Goal: Check status: Check status

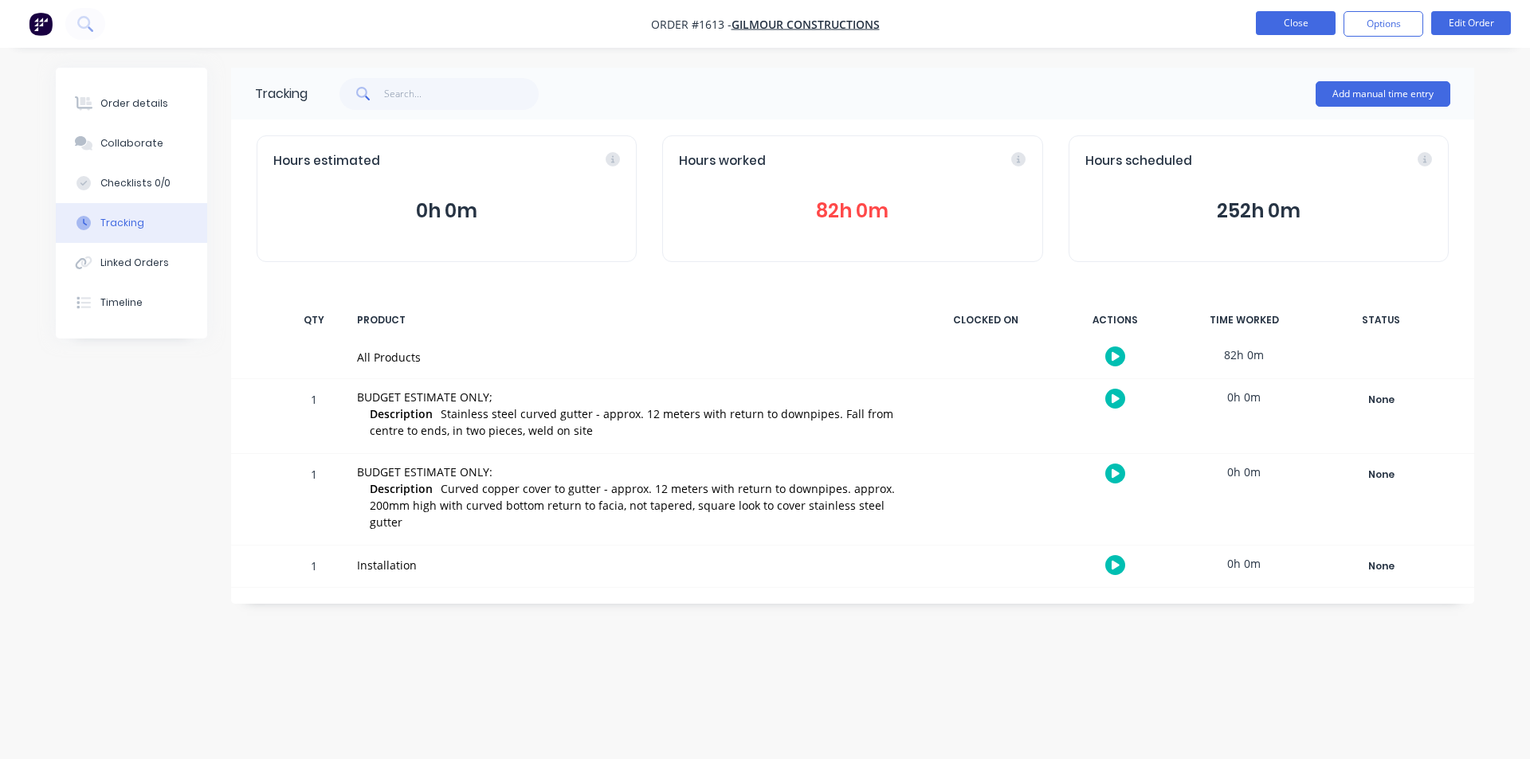
click at [1284, 21] on button "Close" at bounding box center [1296, 23] width 80 height 24
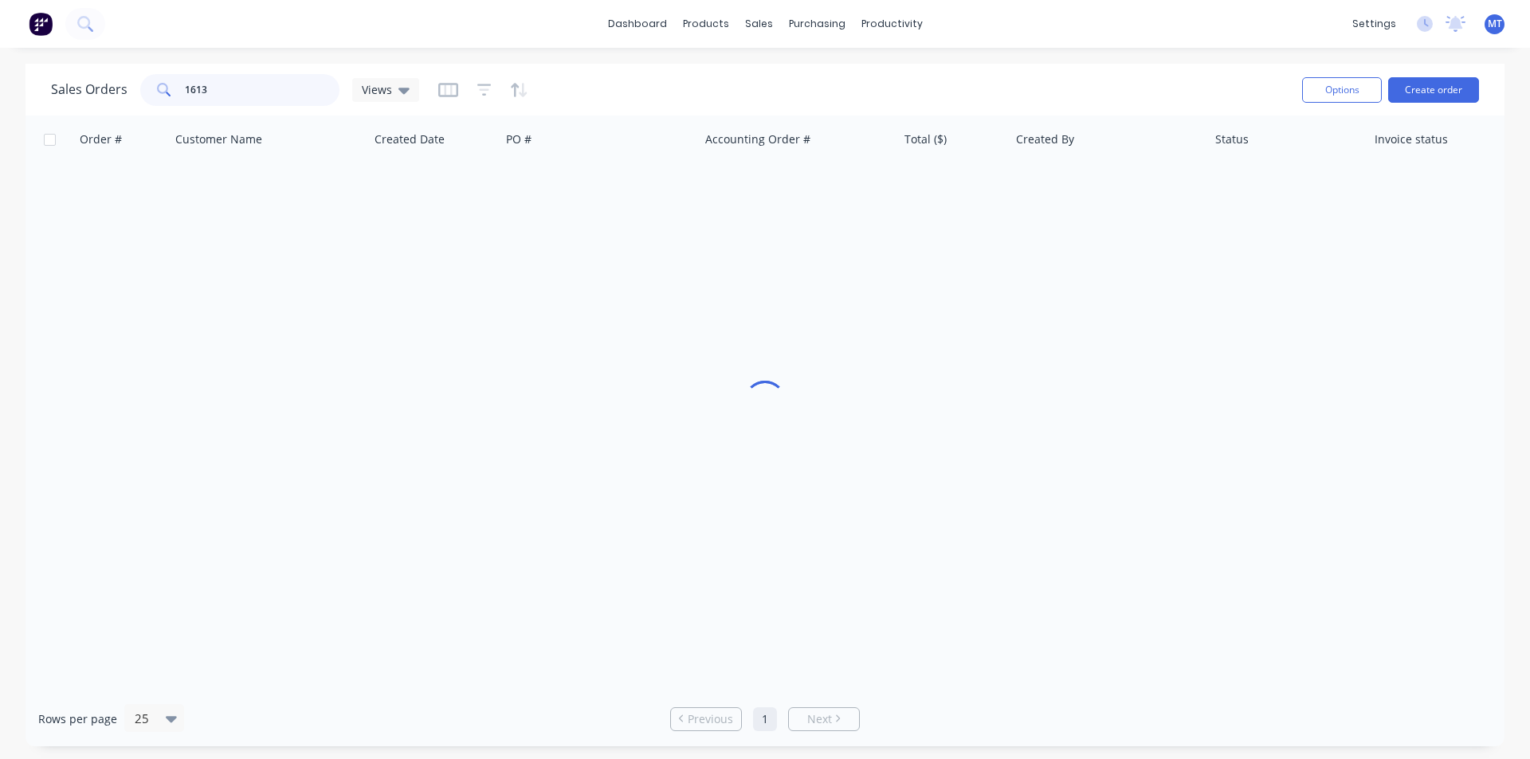
click at [256, 96] on input "1613" at bounding box center [262, 90] width 155 height 32
type input "1"
type input "[PERSON_NAME]"
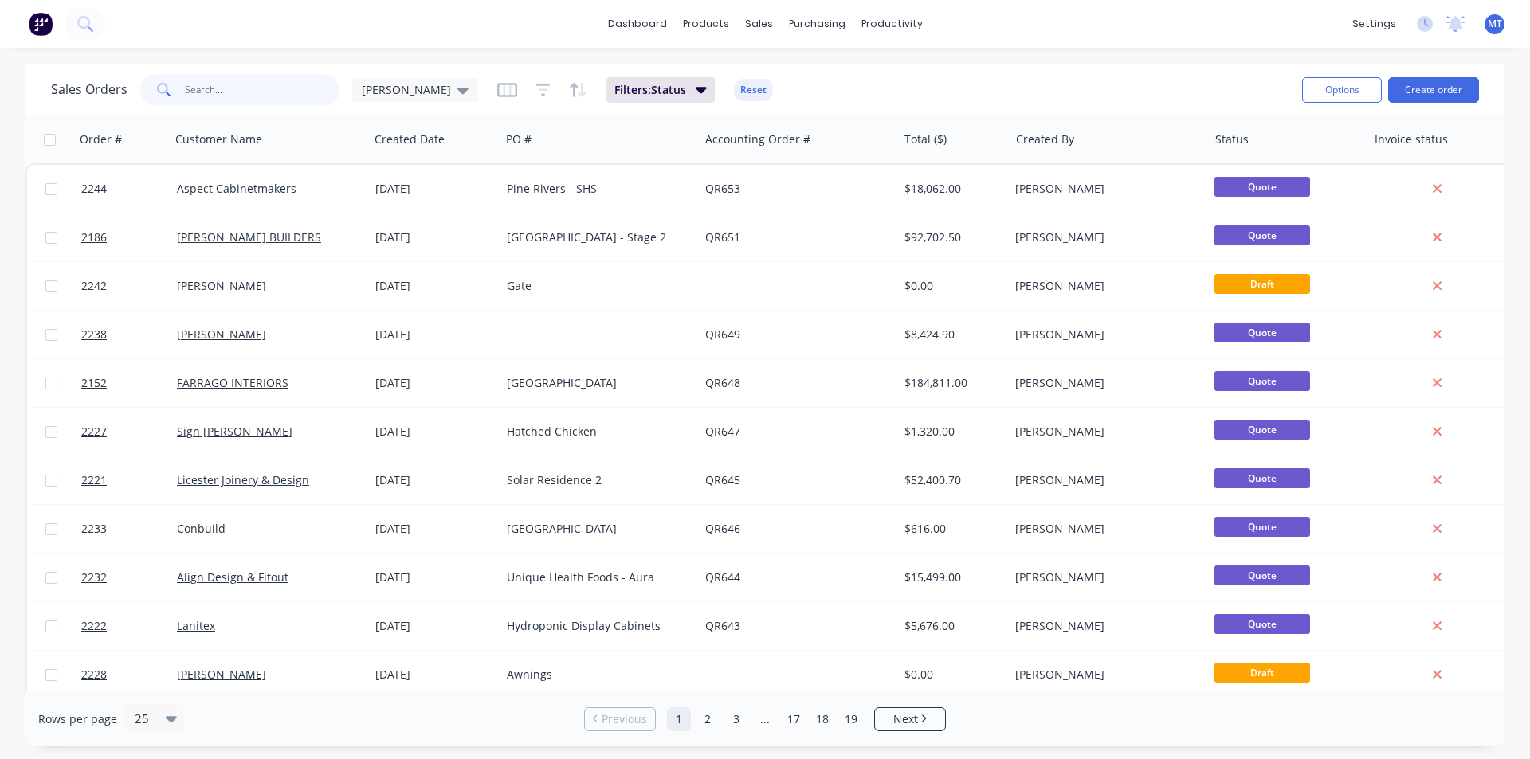
click at [295, 101] on input "text" at bounding box center [262, 90] width 155 height 32
click at [457, 88] on icon at bounding box center [462, 91] width 11 height 6
click at [381, 230] on button "None" at bounding box center [448, 226] width 182 height 18
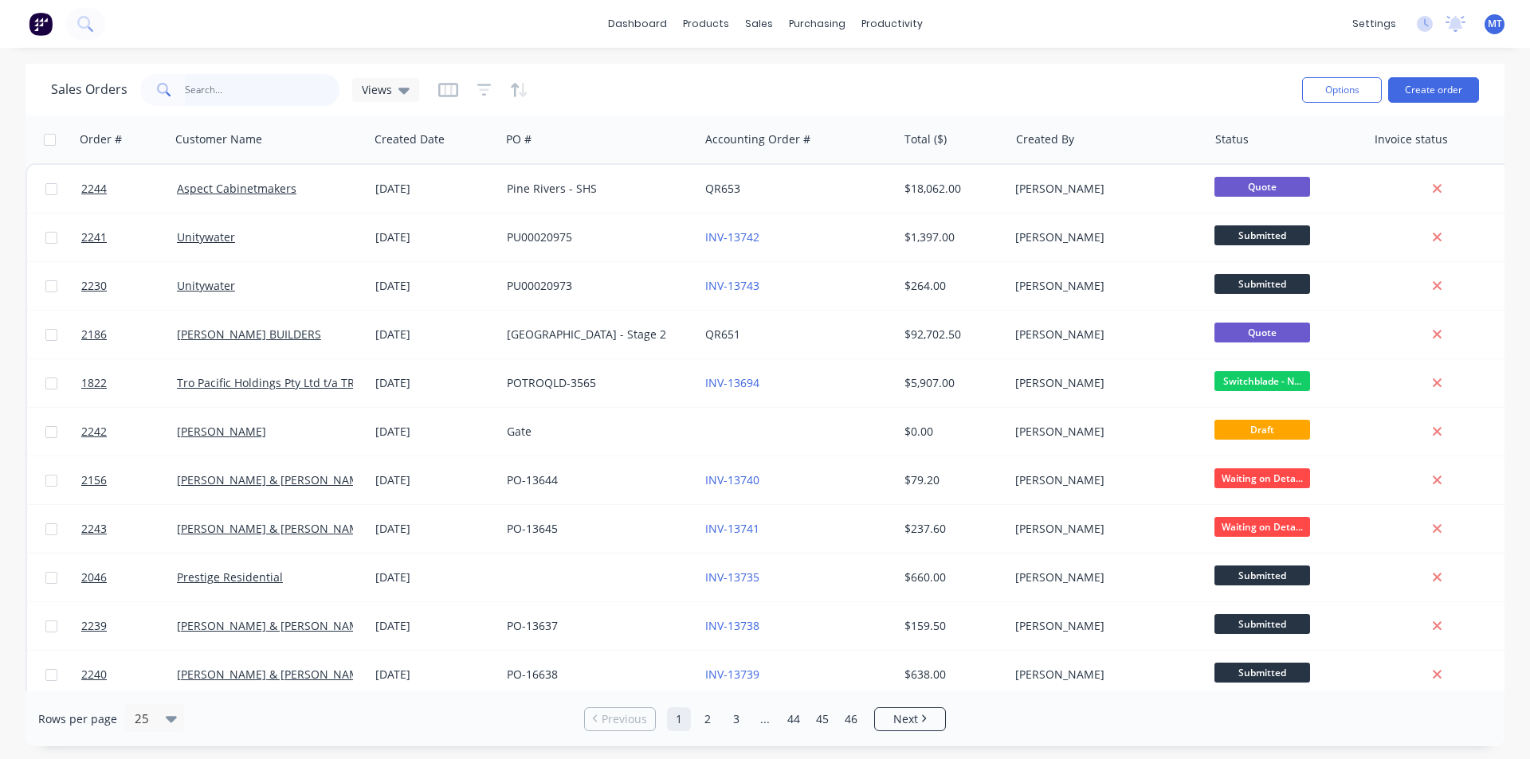
click at [277, 94] on input "text" at bounding box center [262, 90] width 155 height 32
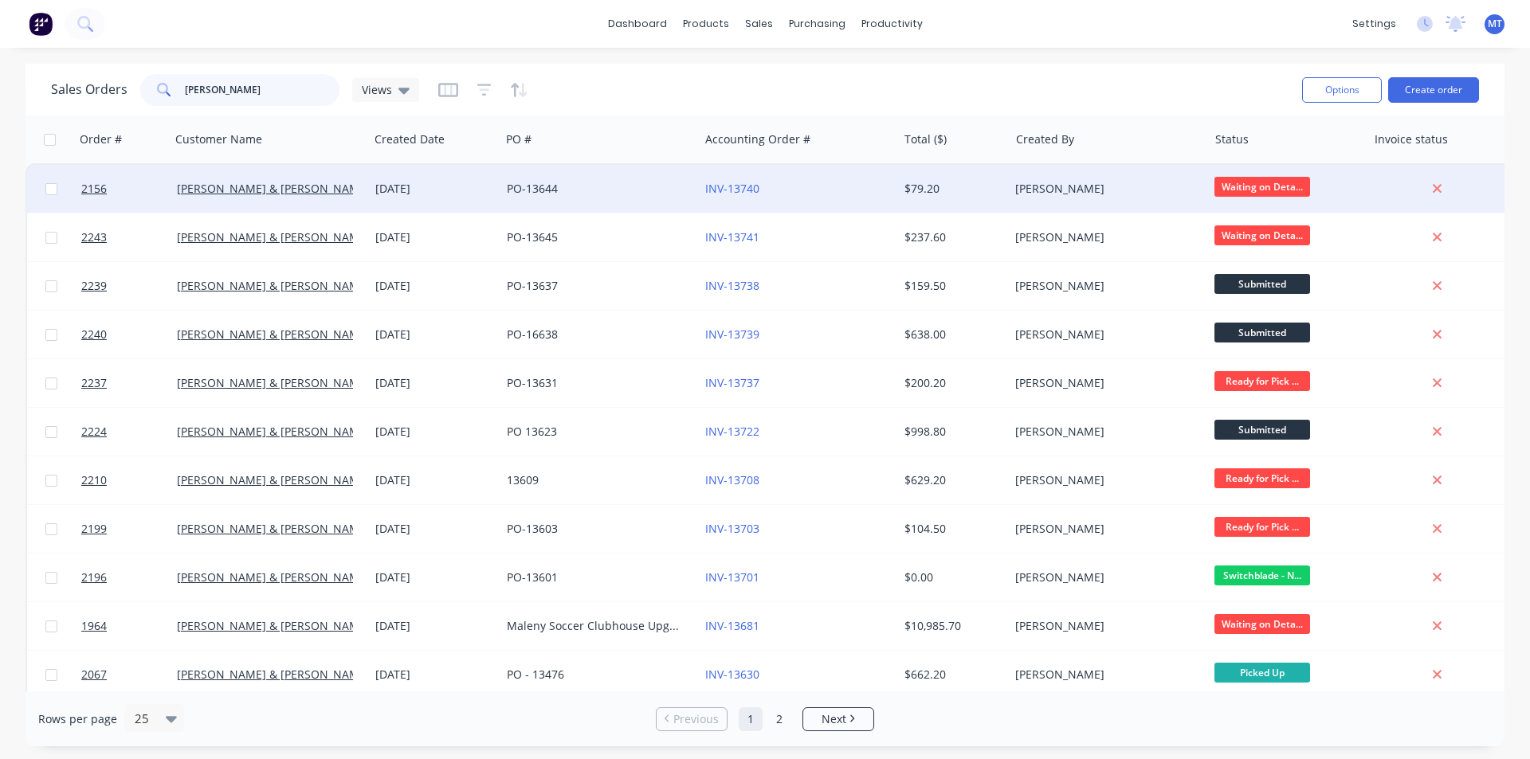
type input "[PERSON_NAME]"
click at [336, 192] on div "[PERSON_NAME] & [PERSON_NAME] Electrical" at bounding box center [265, 189] width 177 height 16
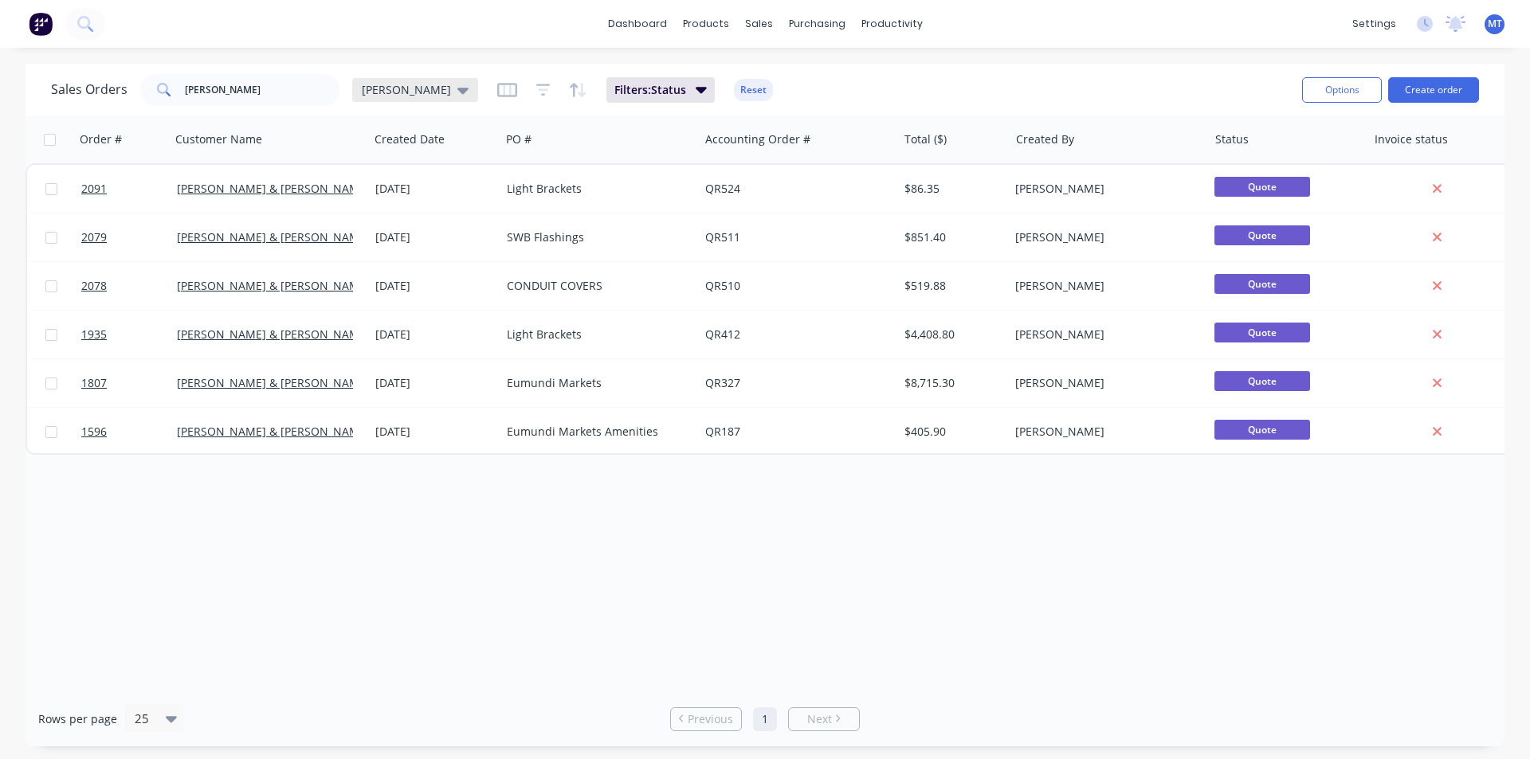
click at [457, 92] on icon at bounding box center [462, 91] width 11 height 6
click at [390, 227] on button "None" at bounding box center [448, 226] width 182 height 18
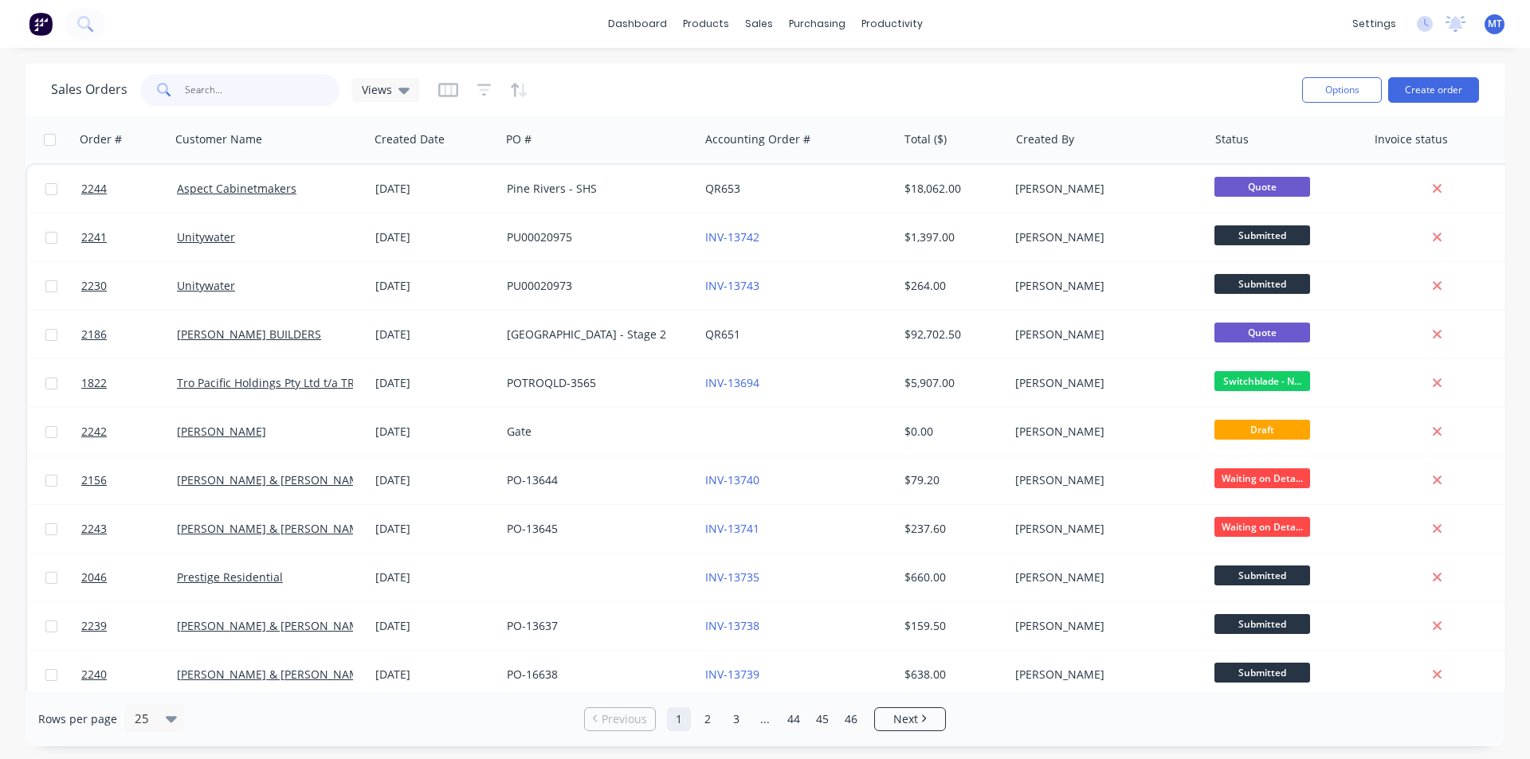
click at [238, 93] on input "[PERSON_NAME]" at bounding box center [262, 90] width 155 height 32
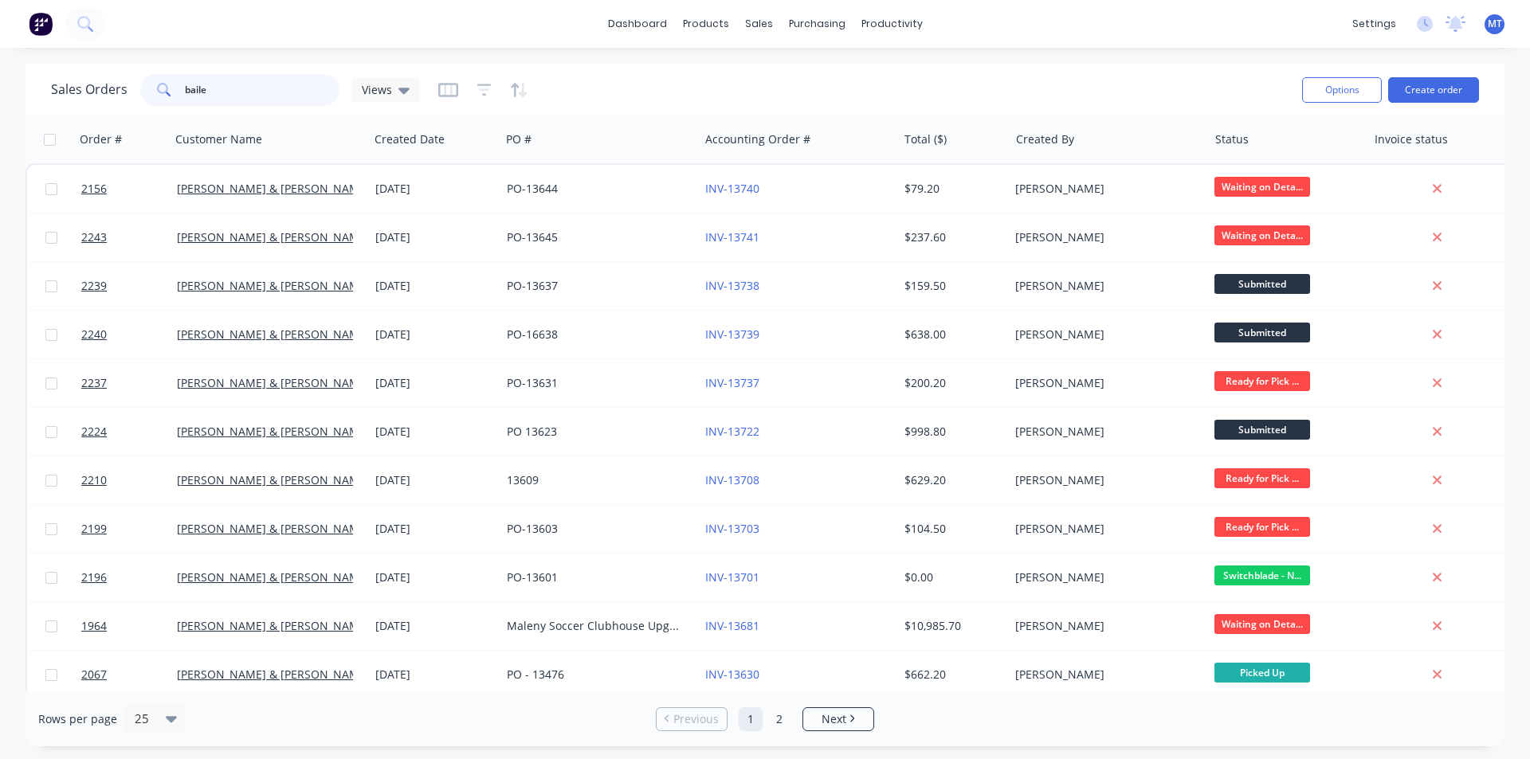
type input "[PERSON_NAME]"
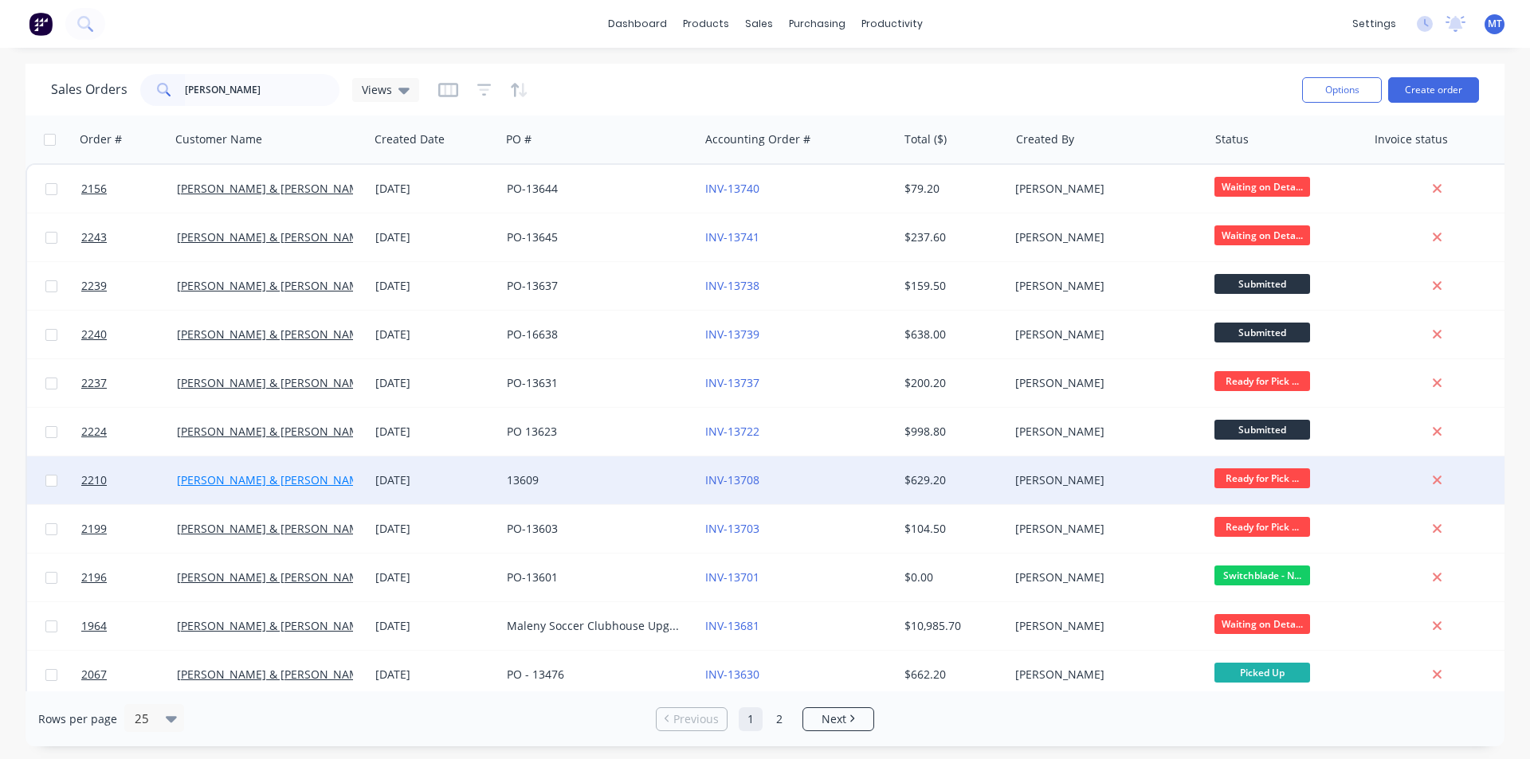
click at [260, 479] on link "[PERSON_NAME] & [PERSON_NAME] Electrical" at bounding box center [299, 480] width 245 height 15
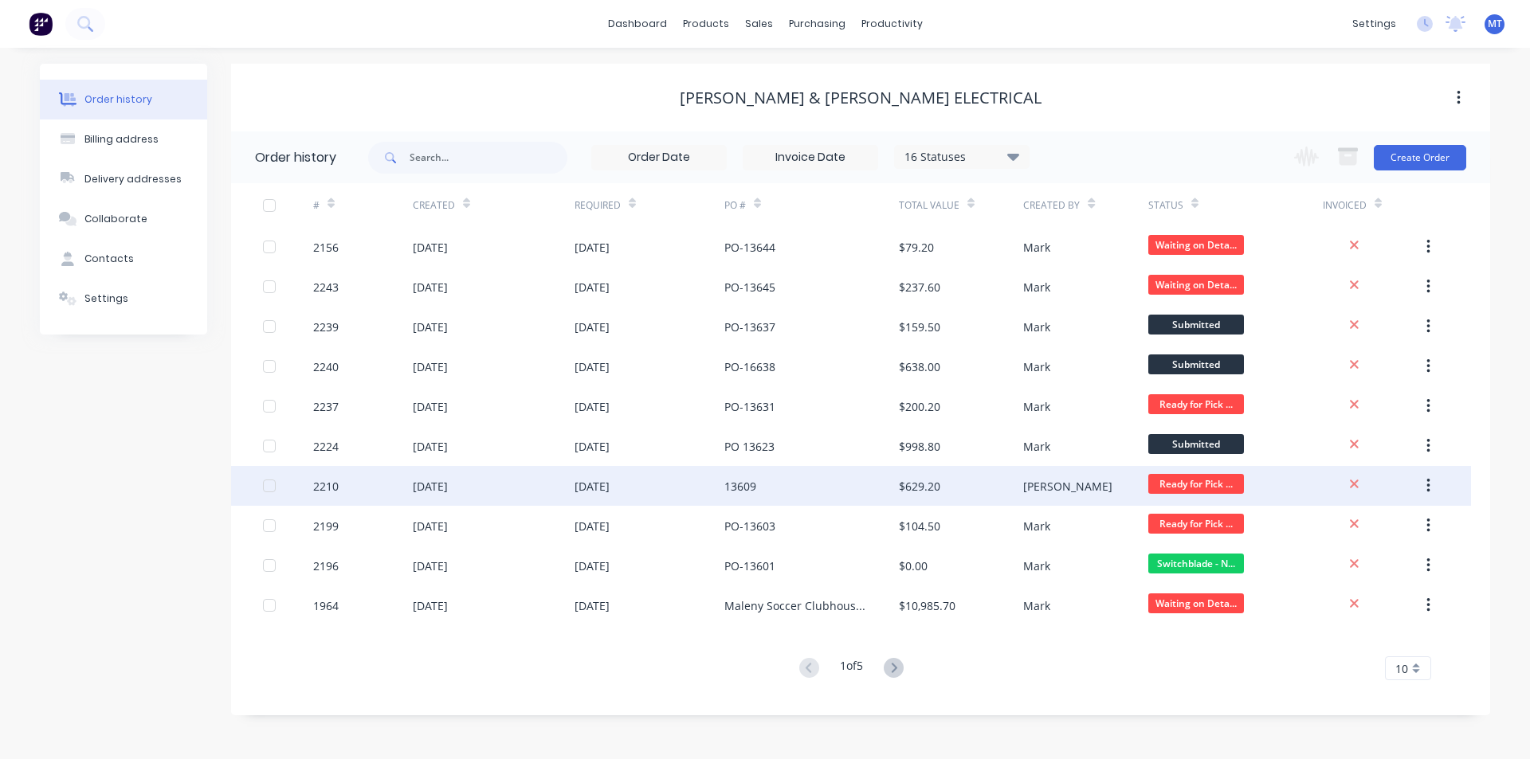
click at [543, 496] on div "[DATE]" at bounding box center [494, 486] width 162 height 40
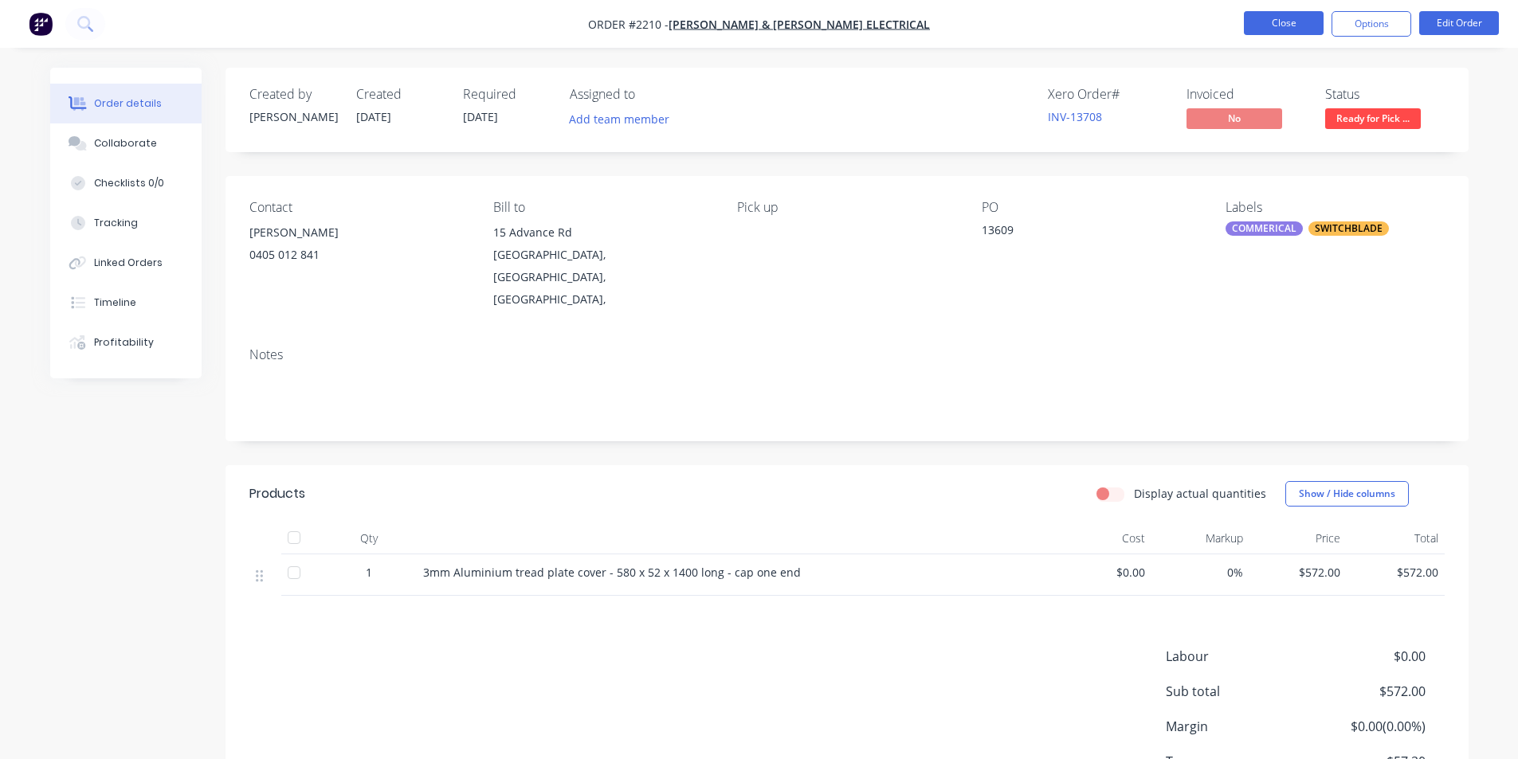
click at [1302, 21] on button "Close" at bounding box center [1284, 23] width 80 height 24
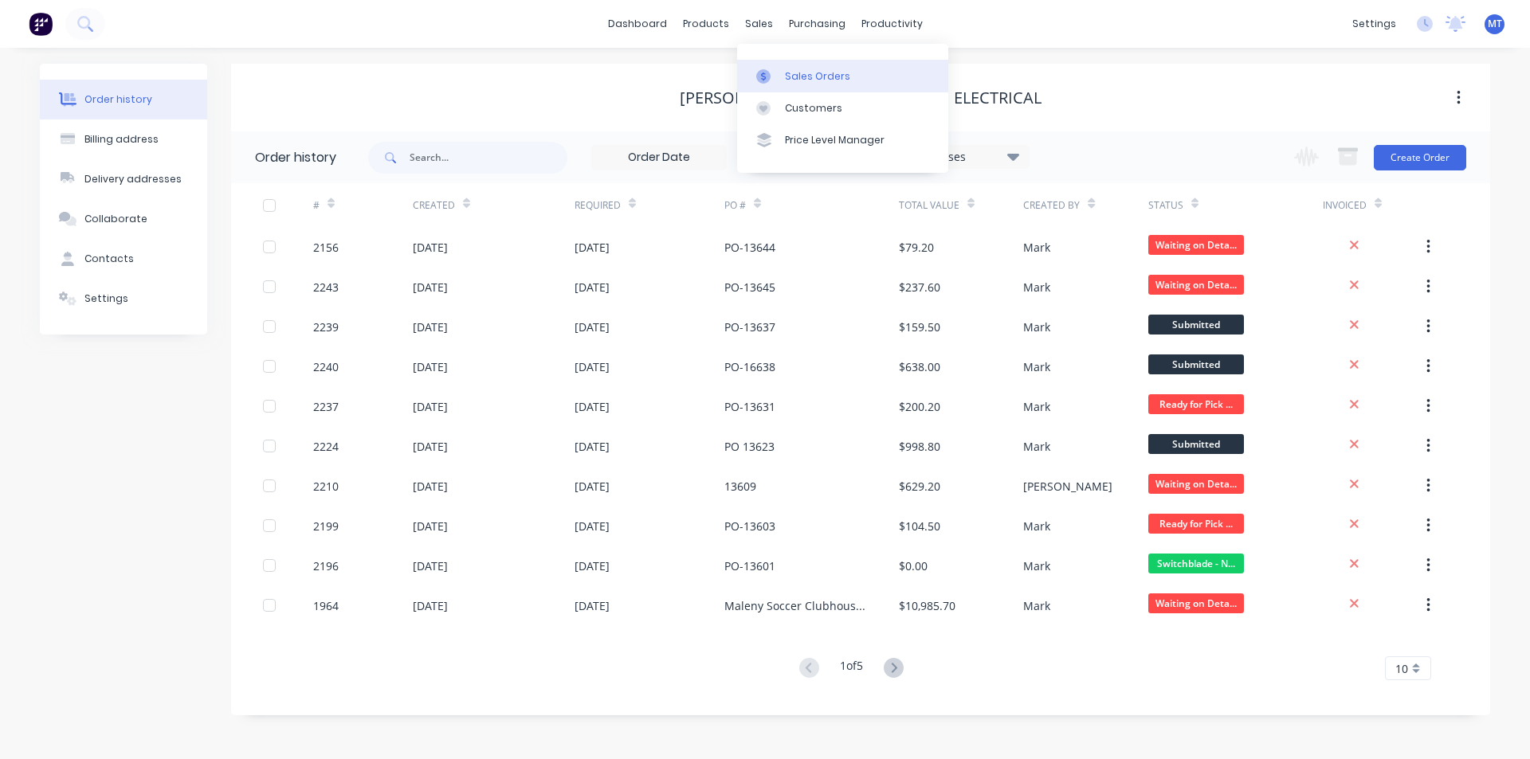
click at [797, 80] on div "Sales Orders" at bounding box center [817, 76] width 65 height 14
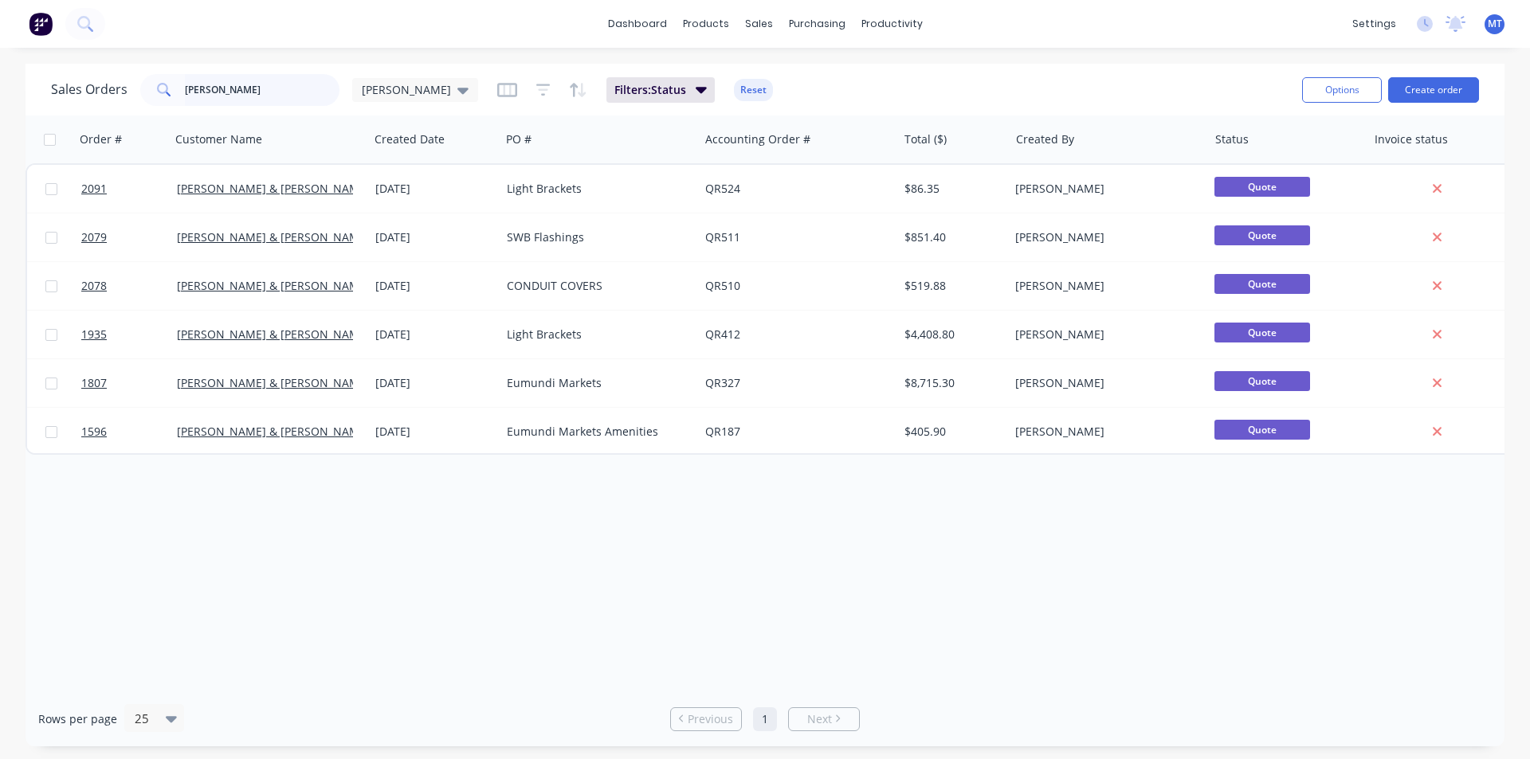
click at [287, 94] on input "[PERSON_NAME]" at bounding box center [262, 90] width 155 height 32
type input "b"
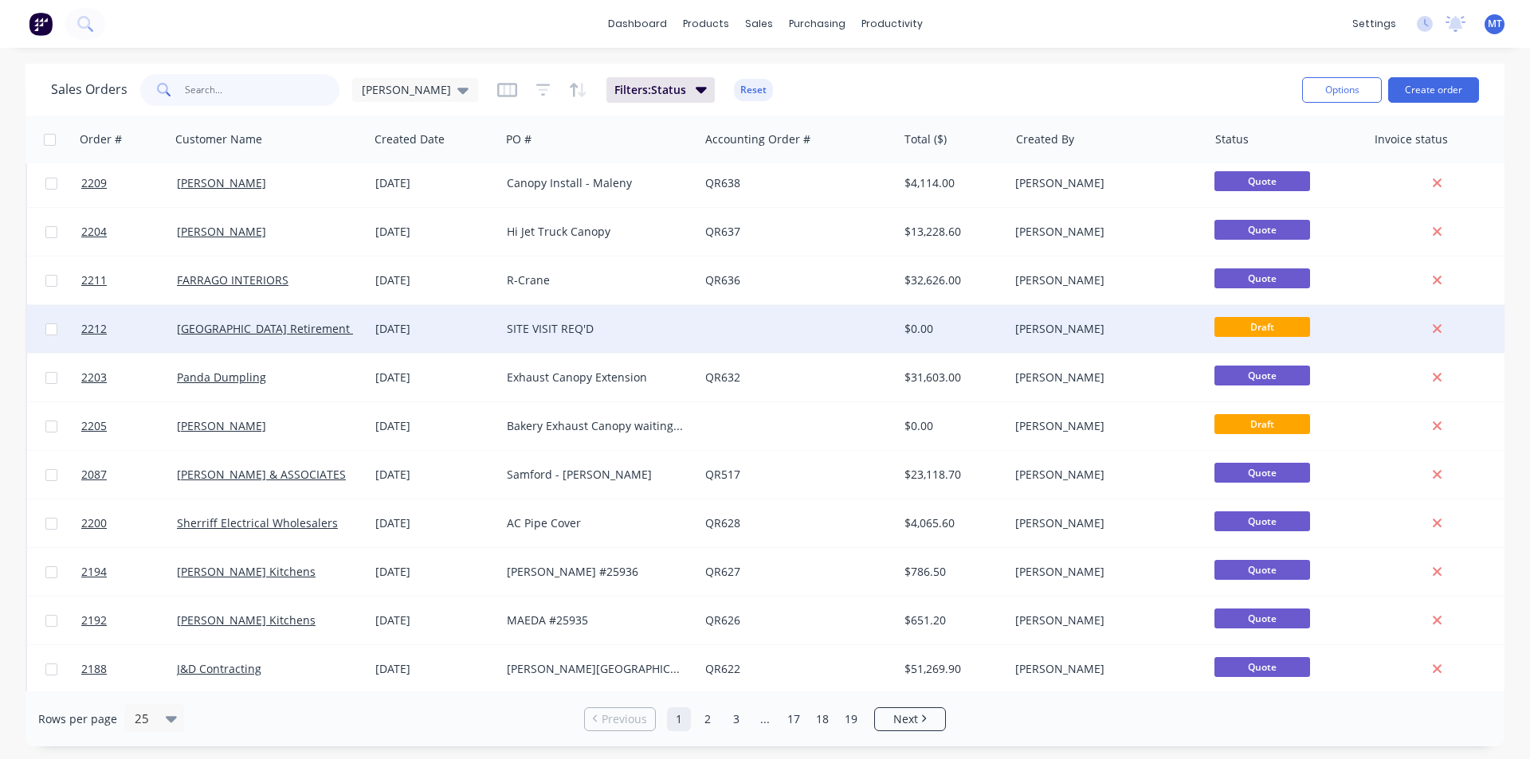
scroll to position [695, 0]
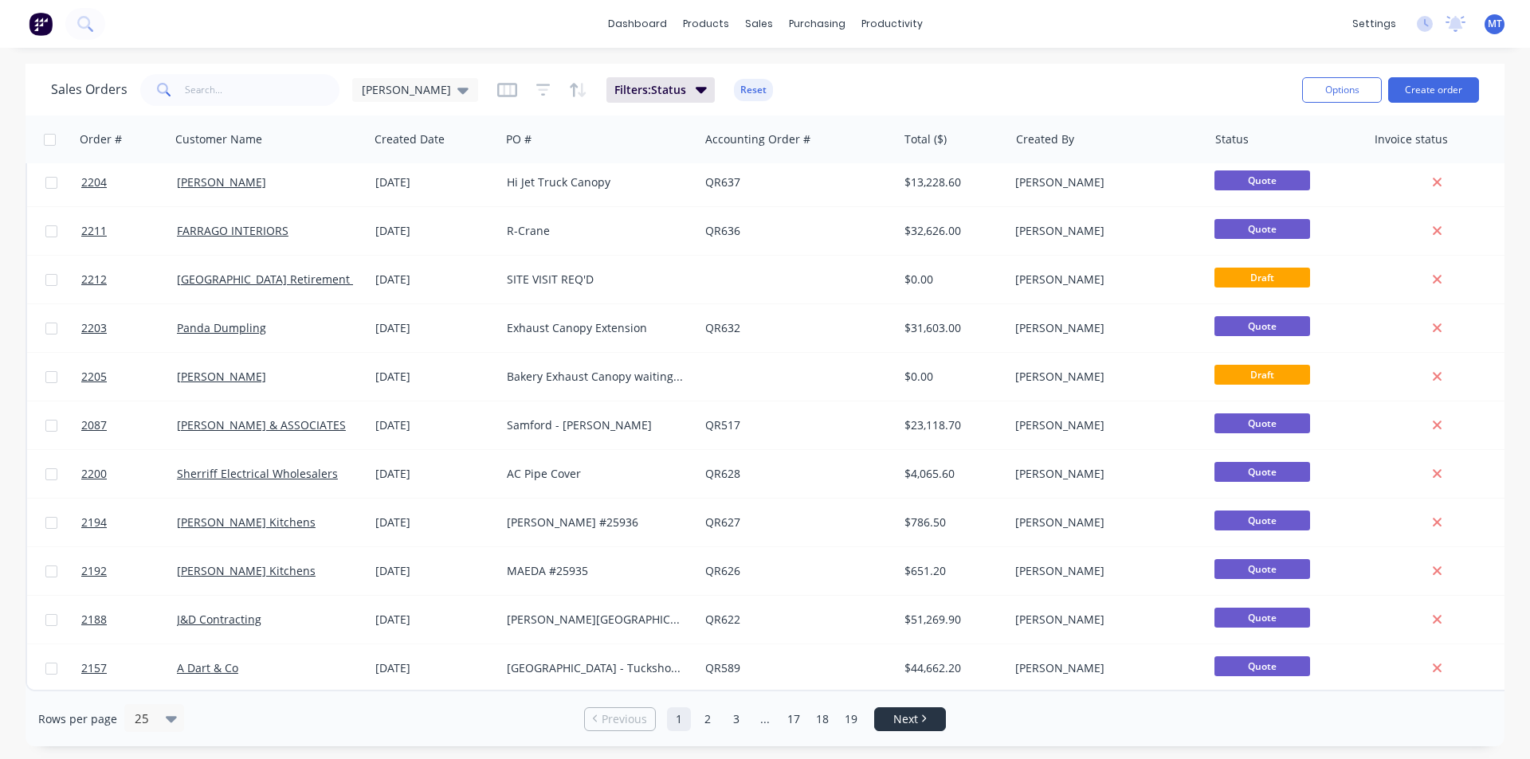
click at [934, 720] on link "Next" at bounding box center [910, 720] width 70 height 16
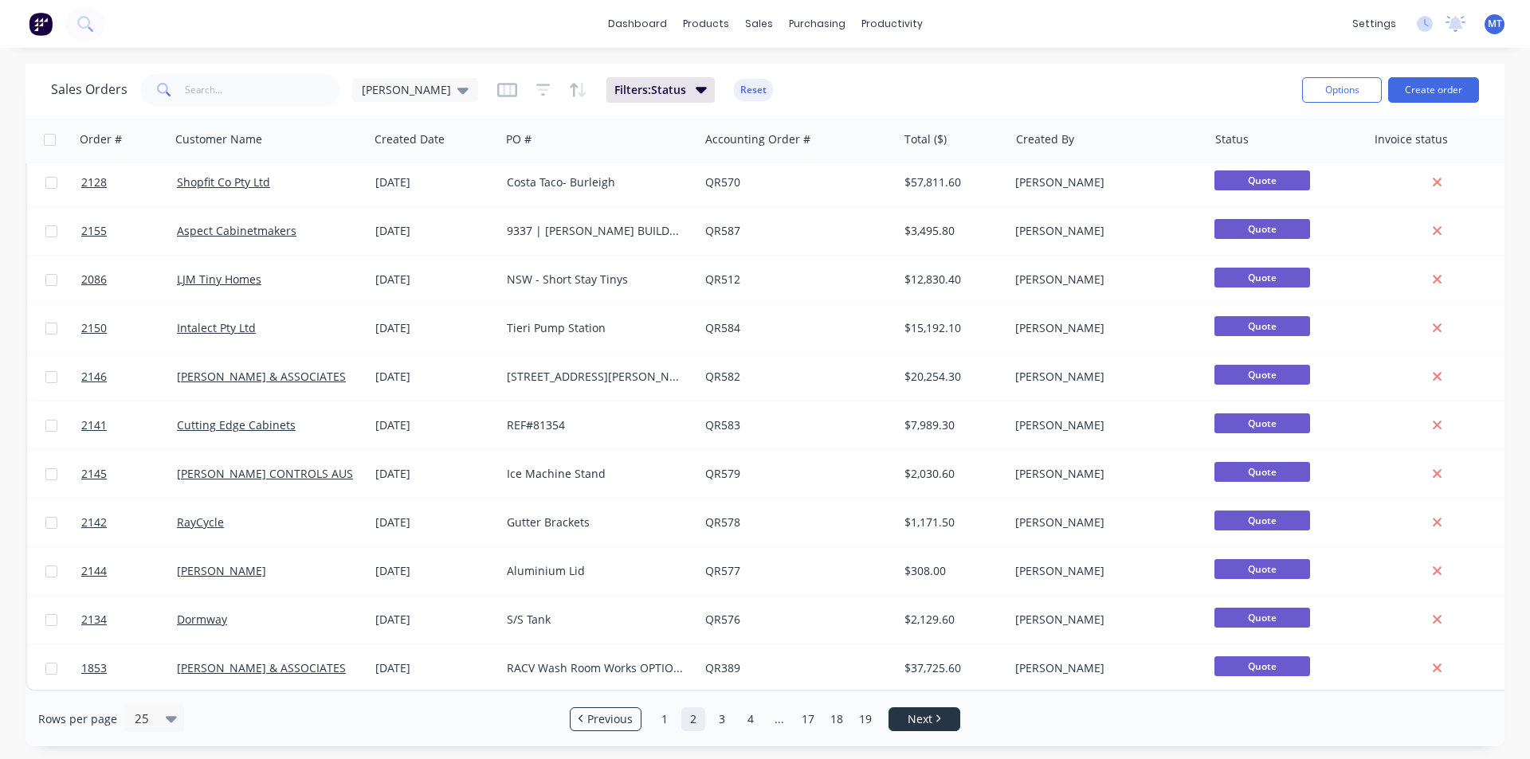
click at [925, 721] on span "Next" at bounding box center [920, 720] width 25 height 16
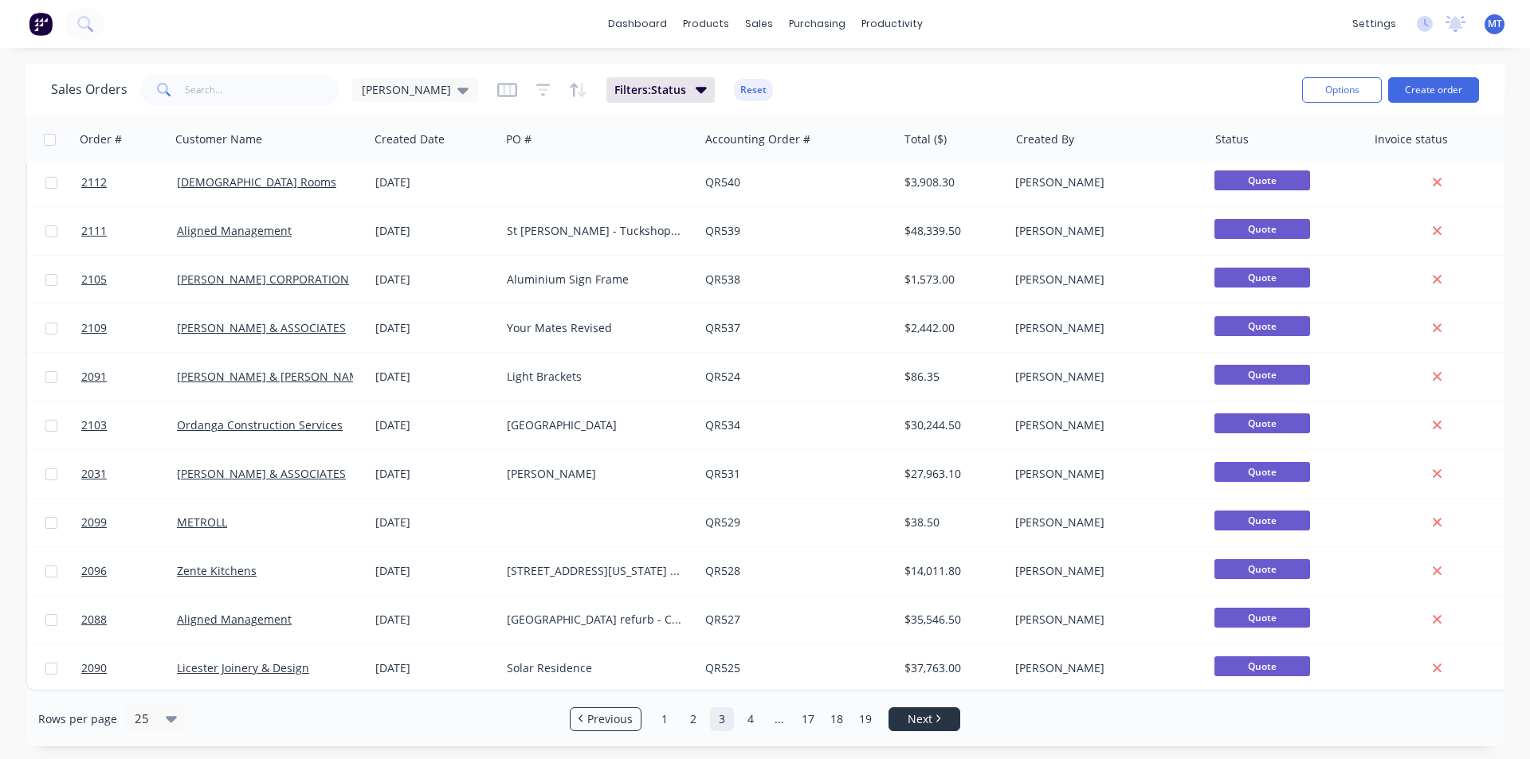
click at [919, 728] on li "Next" at bounding box center [925, 720] width 72 height 24
click at [943, 714] on link "Next" at bounding box center [924, 720] width 70 height 16
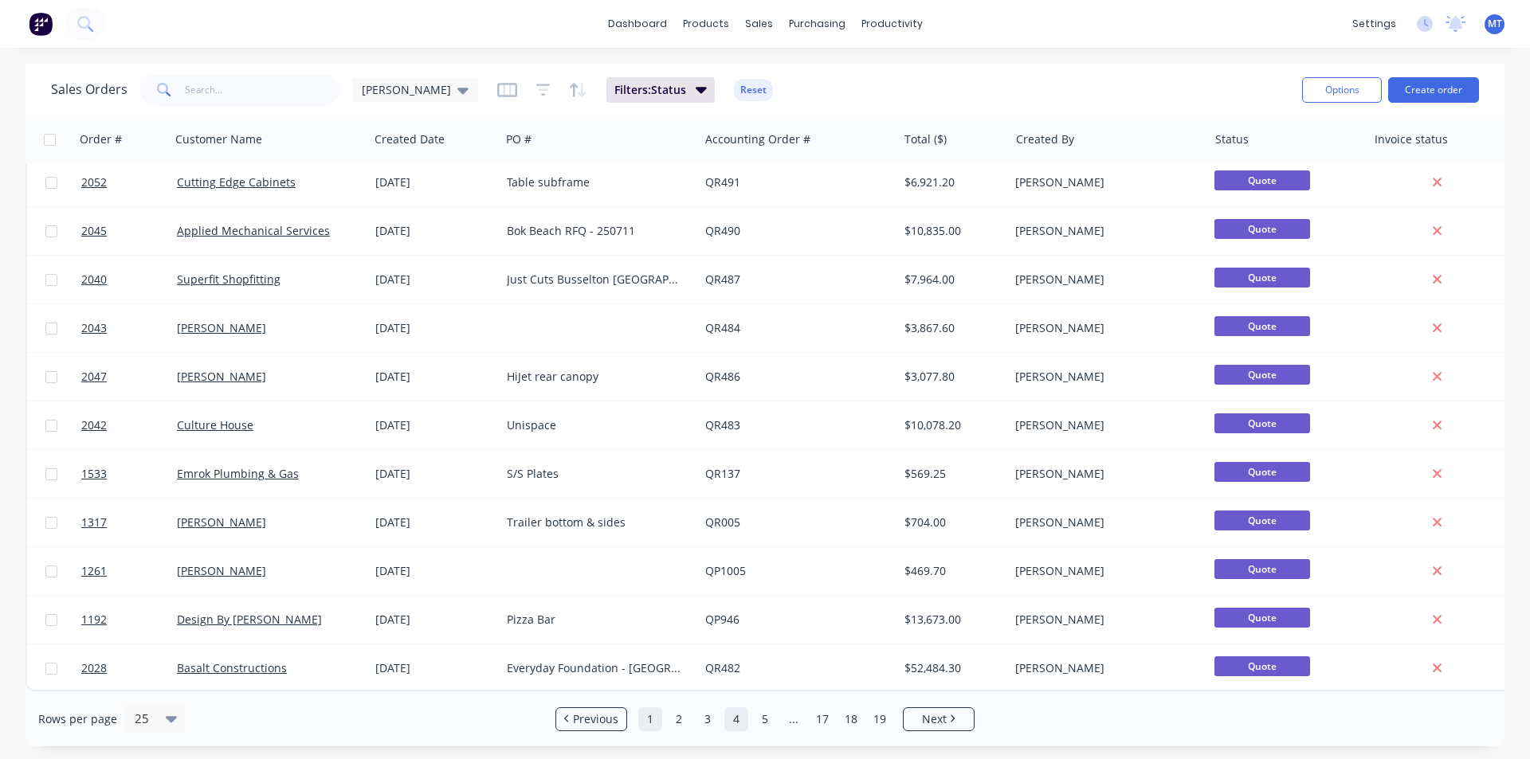
click at [649, 722] on link "1" at bounding box center [650, 720] width 24 height 24
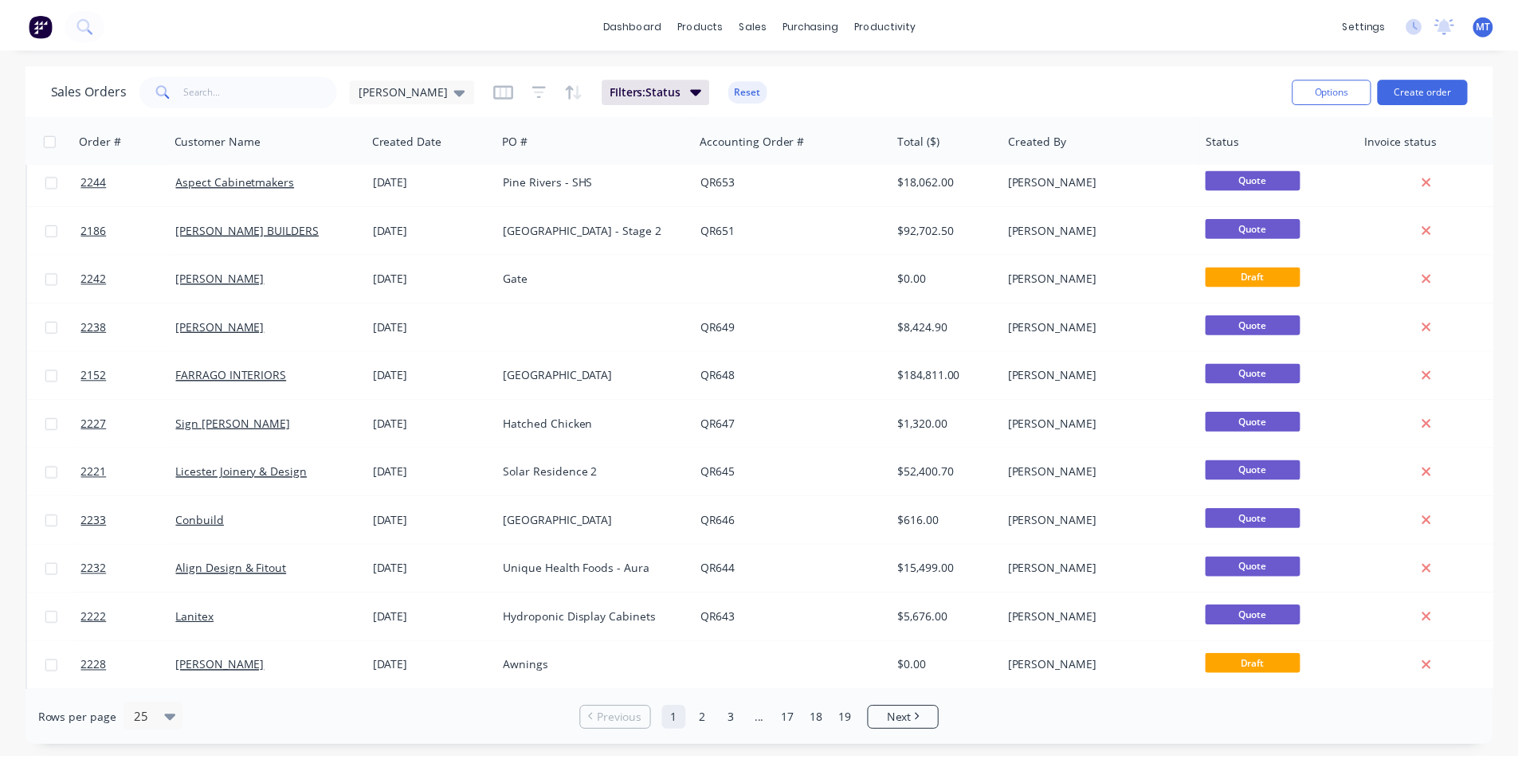
scroll to position [0, 0]
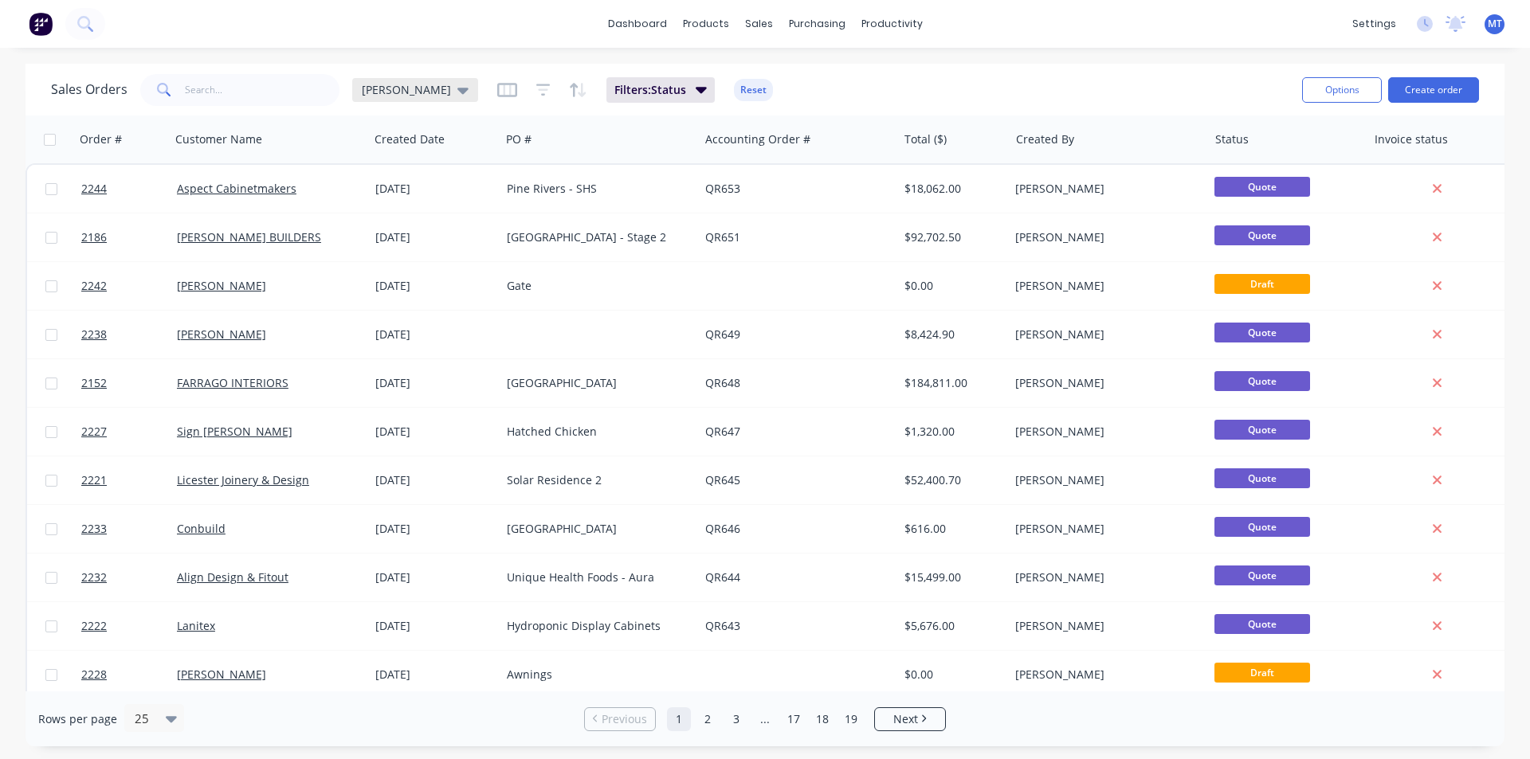
click at [457, 92] on icon at bounding box center [462, 90] width 11 height 18
click at [379, 227] on button "None" at bounding box center [448, 226] width 182 height 18
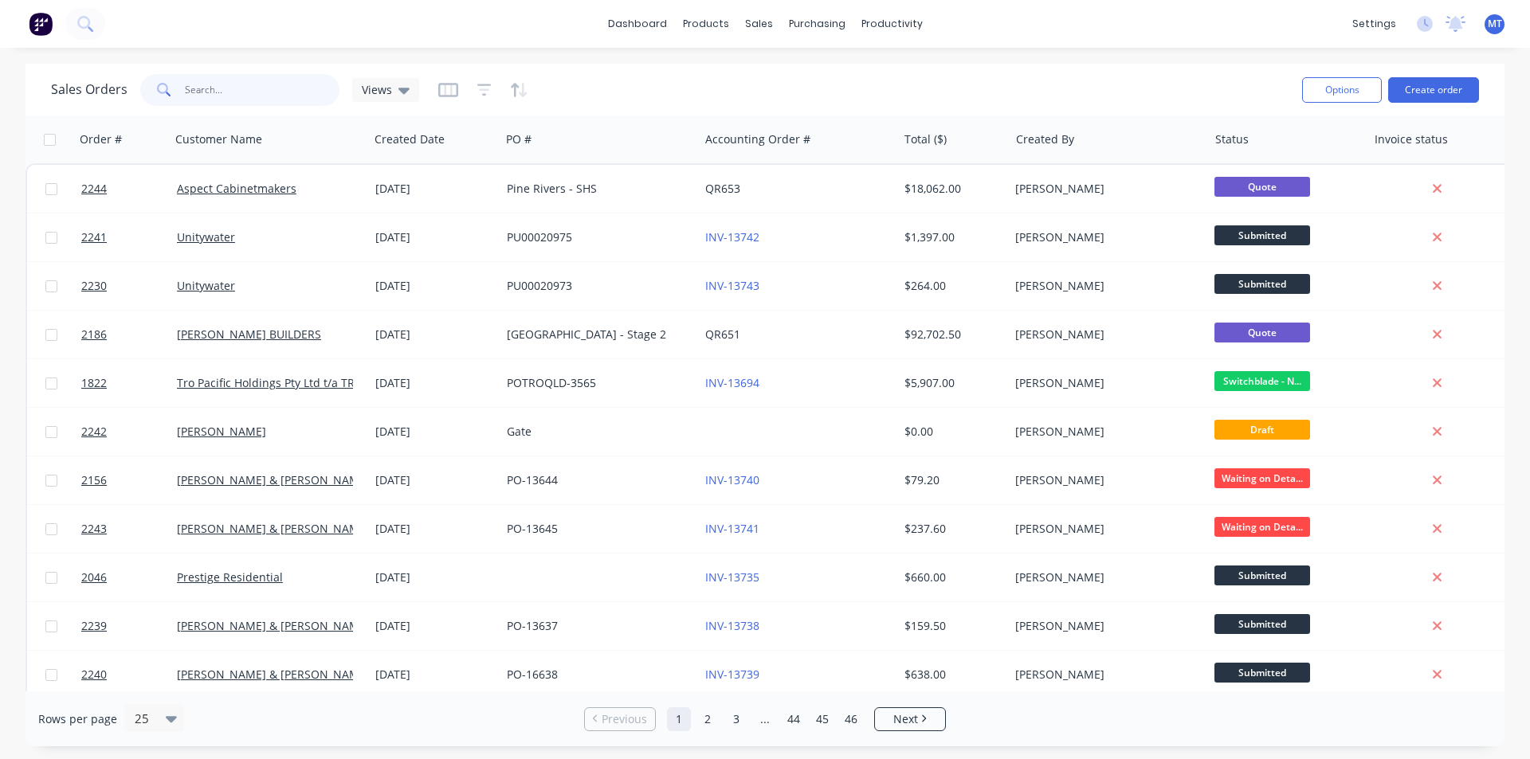
click at [223, 84] on input "text" at bounding box center [262, 90] width 155 height 32
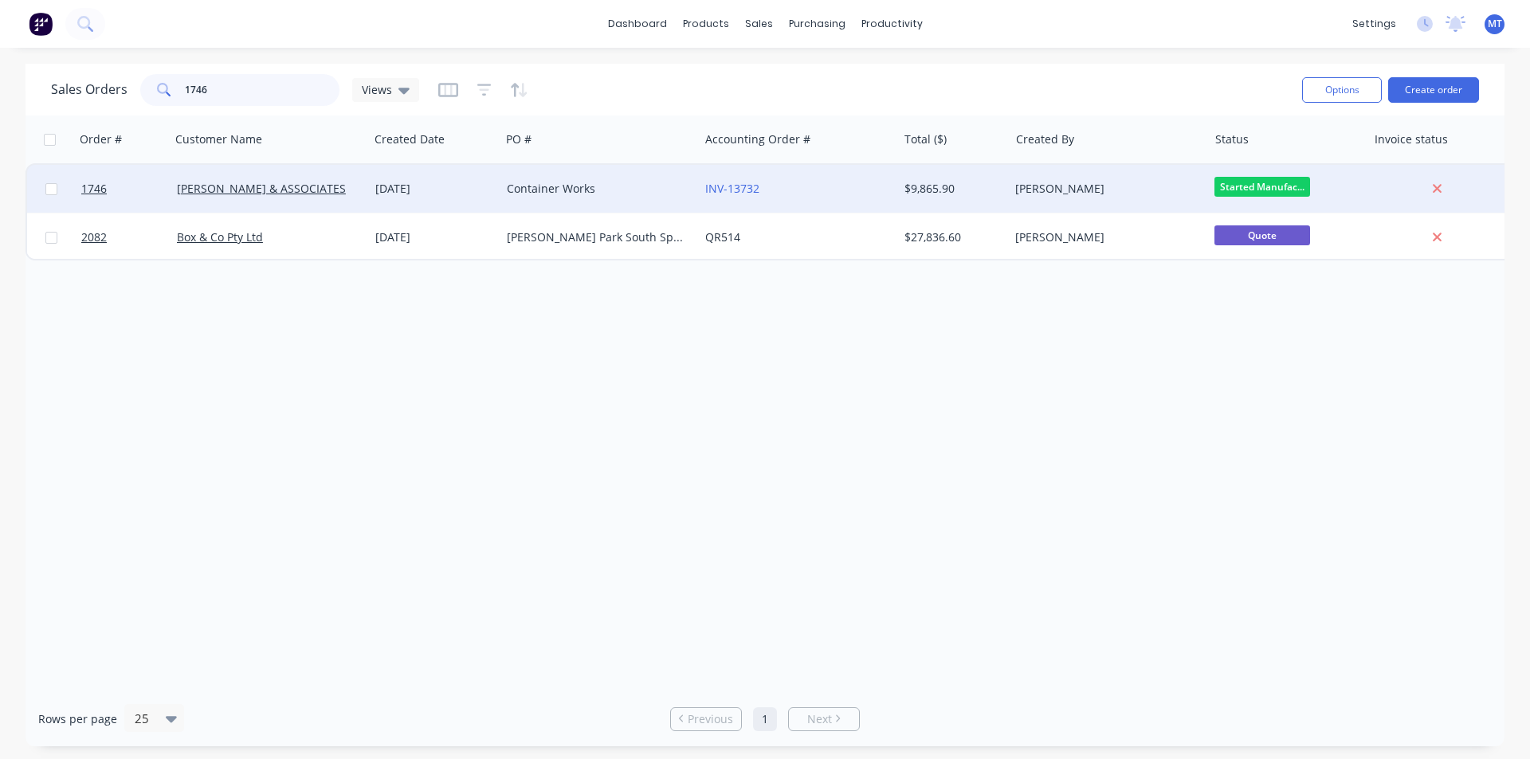
type input "1746"
click at [558, 195] on div "Container Works" at bounding box center [595, 189] width 177 height 16
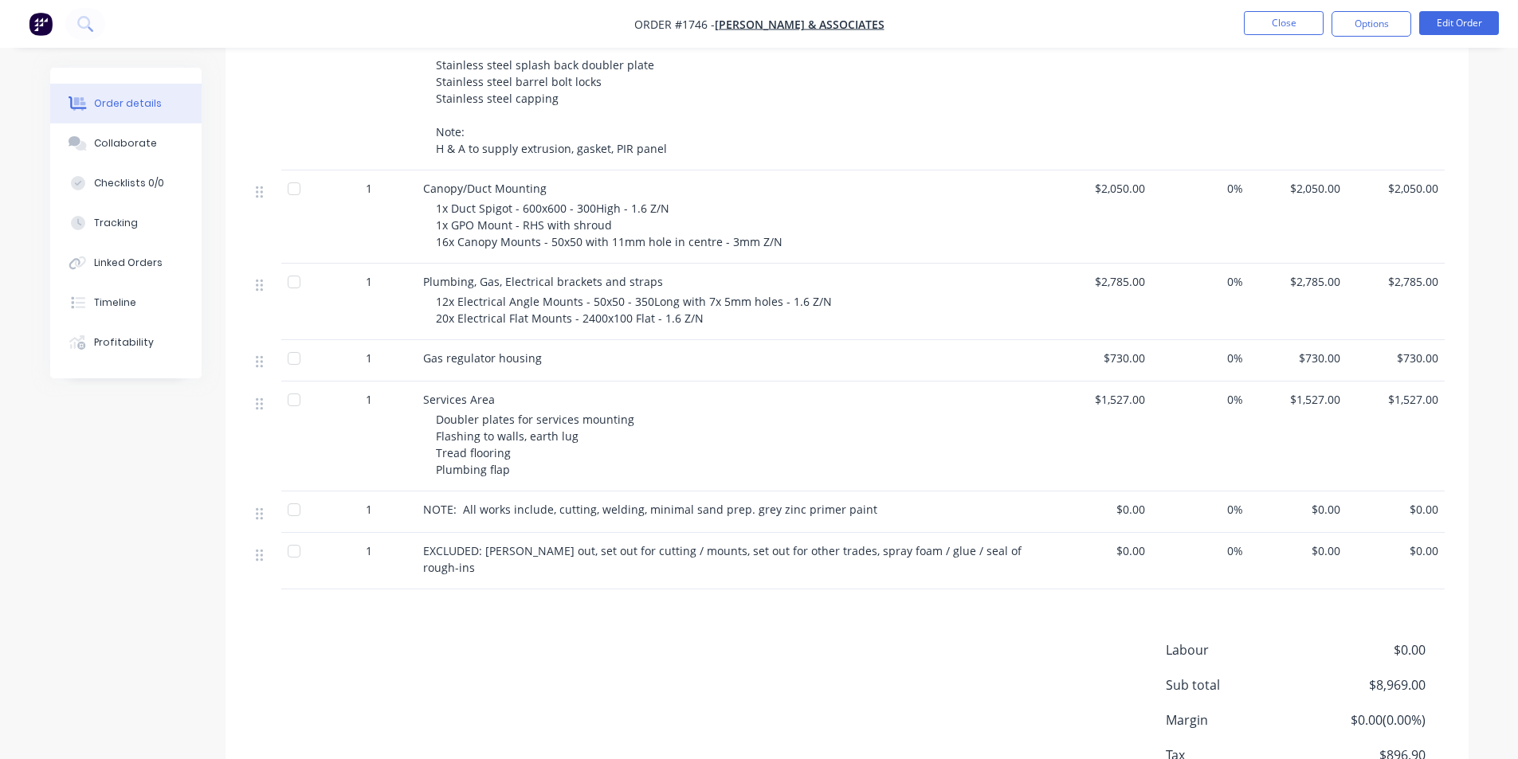
scroll to position [638, 0]
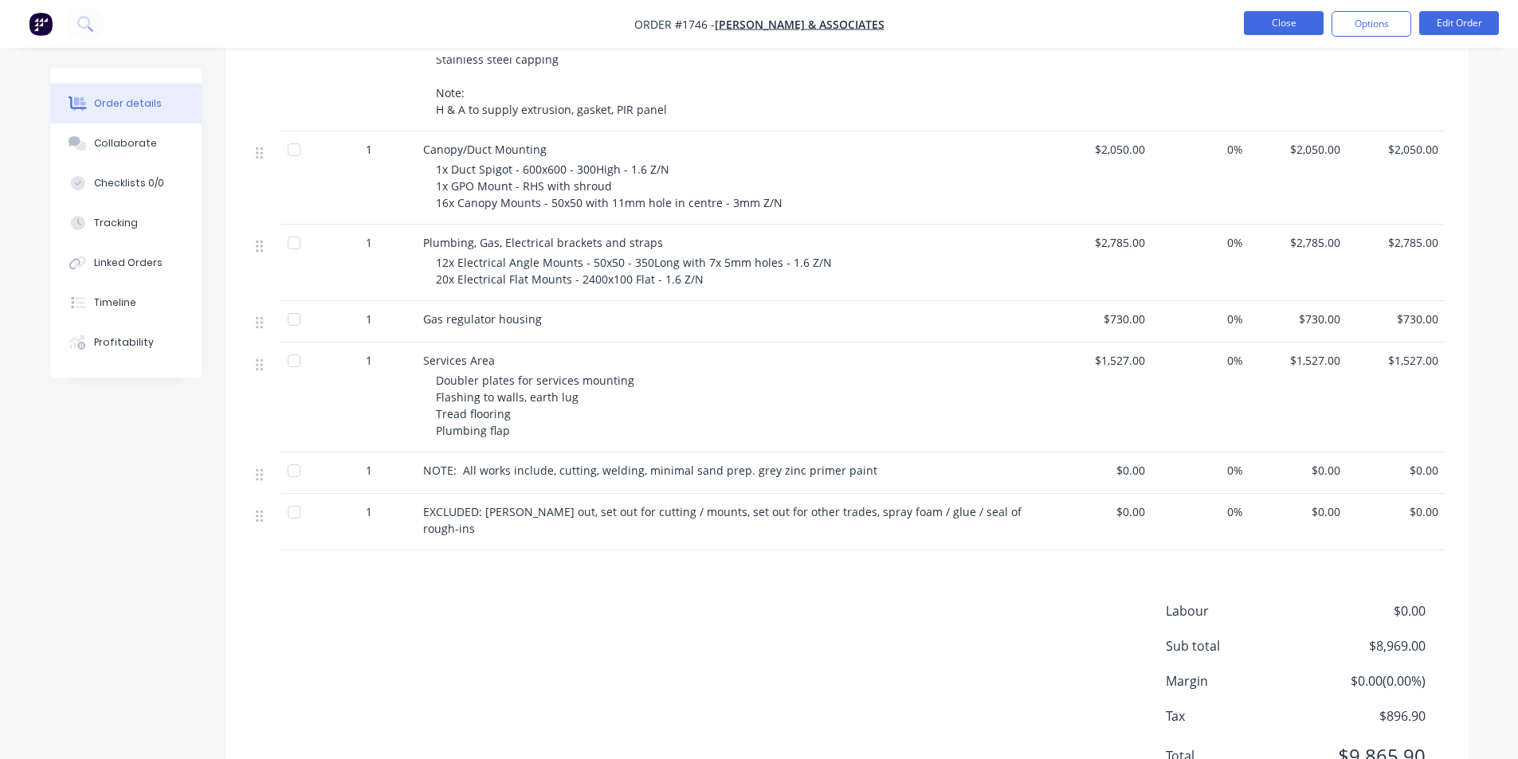
click at [1301, 15] on button "Close" at bounding box center [1284, 23] width 80 height 24
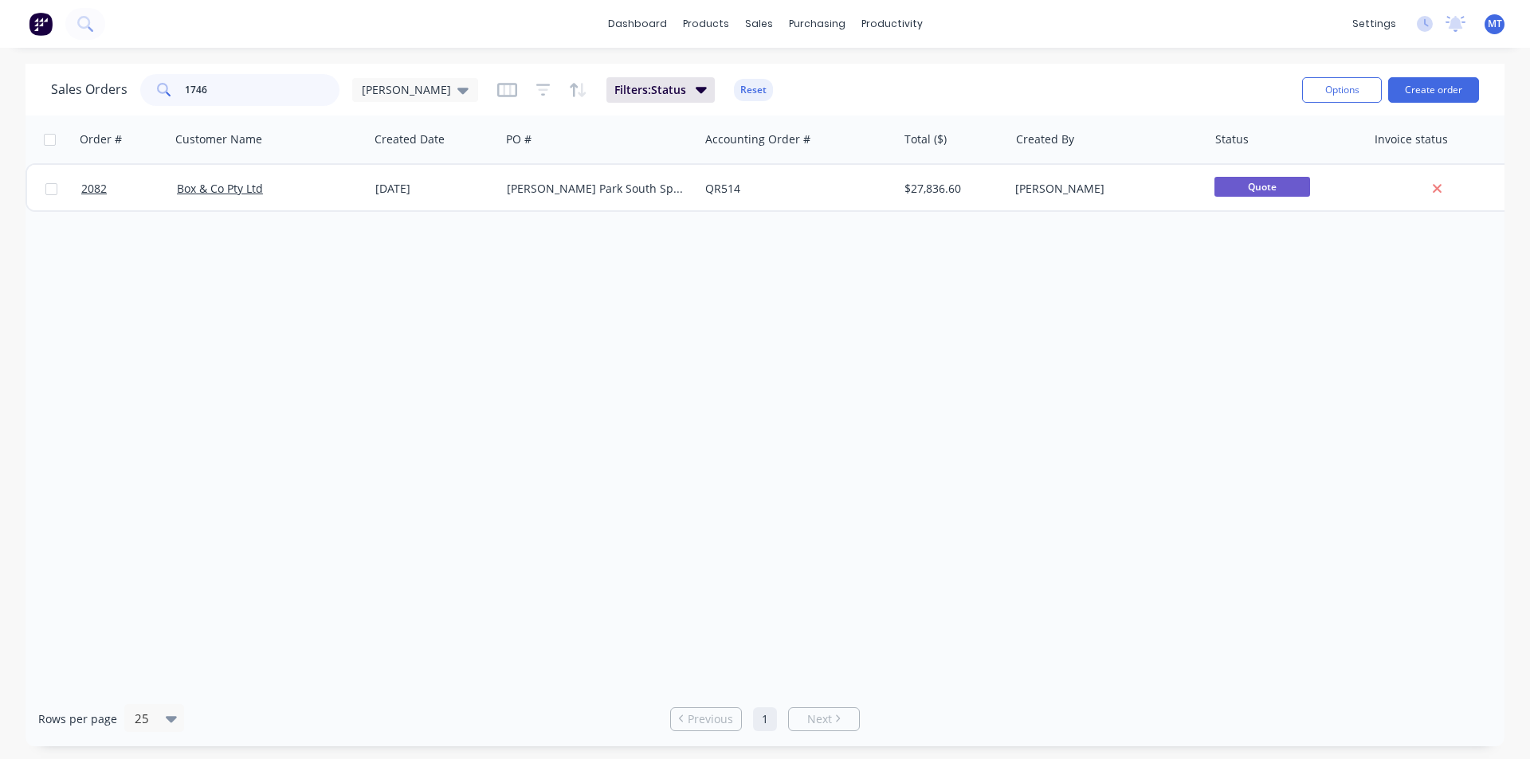
click at [218, 88] on input "1746" at bounding box center [262, 90] width 155 height 32
type input "1"
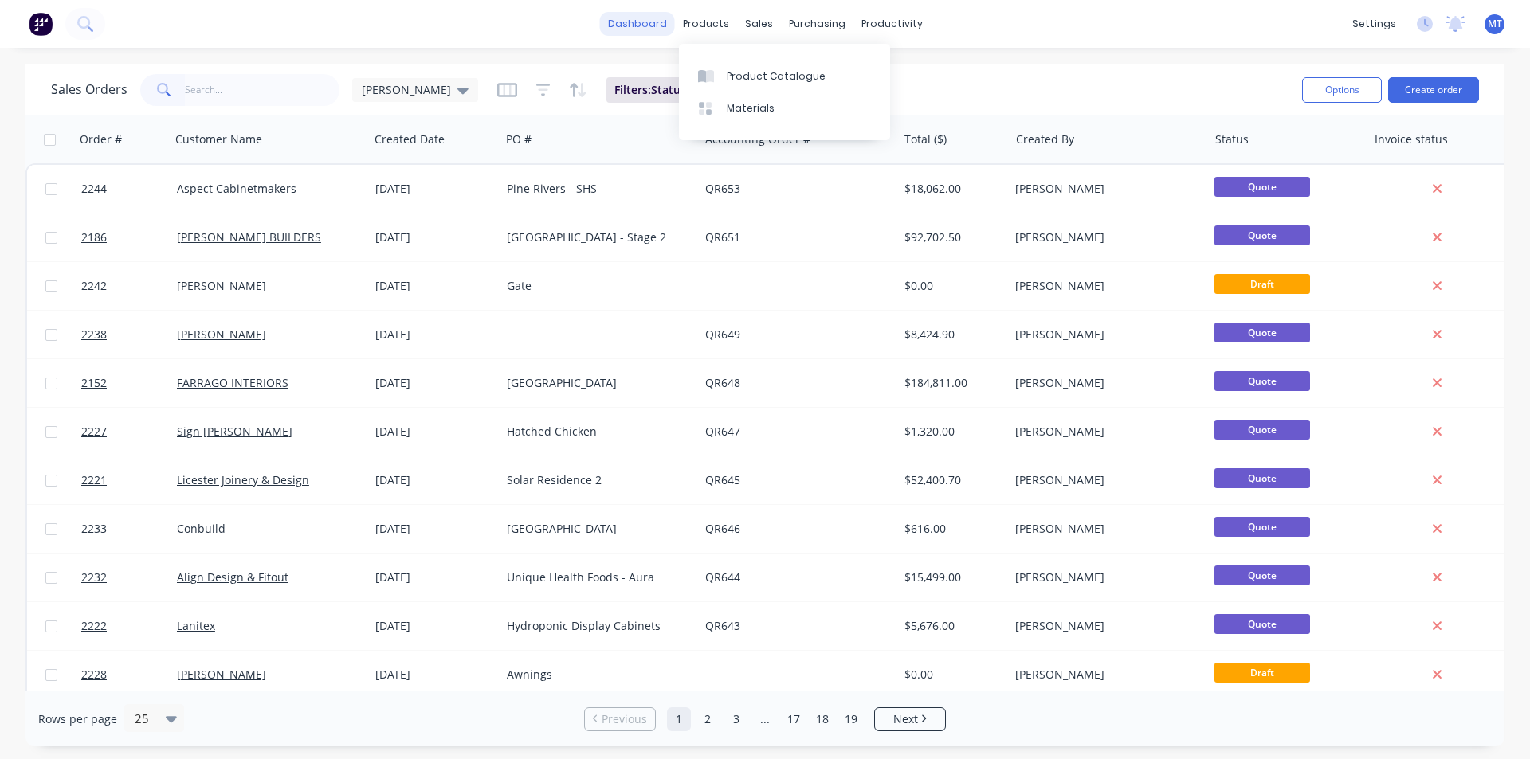
click at [661, 26] on link "dashboard" at bounding box center [637, 24] width 75 height 24
